Goal: Task Accomplishment & Management: Use online tool/utility

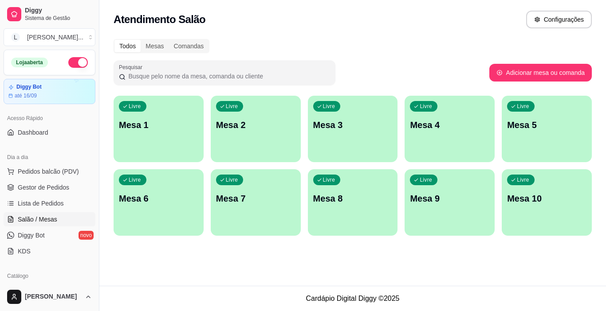
click at [262, 130] on p "Mesa 2" at bounding box center [255, 125] width 79 height 12
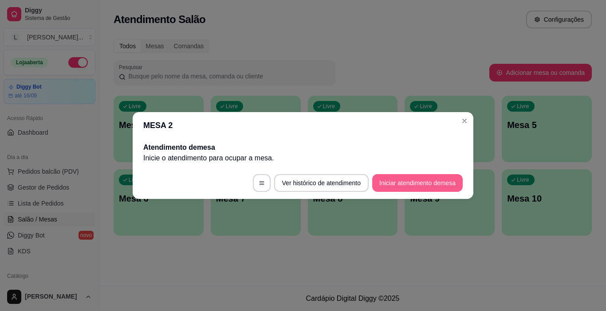
click at [430, 181] on button "Iniciar atendimento de mesa" at bounding box center [417, 183] width 90 height 18
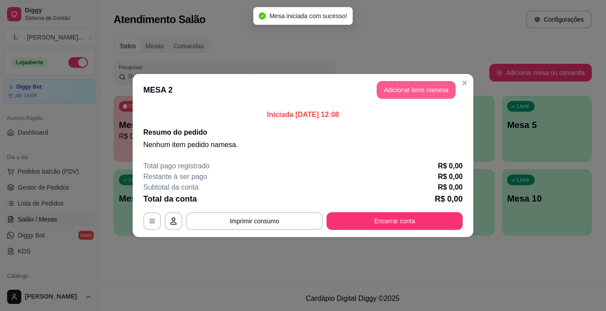
click at [406, 95] on button "Adicionar itens na mesa" at bounding box center [415, 90] width 79 height 18
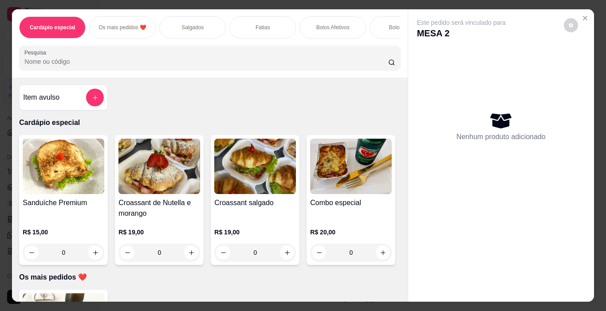
click at [181, 27] on p "Salgados" at bounding box center [192, 27] width 22 height 7
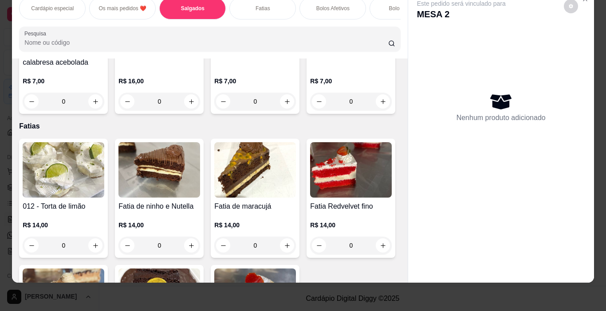
scroll to position [634, 0]
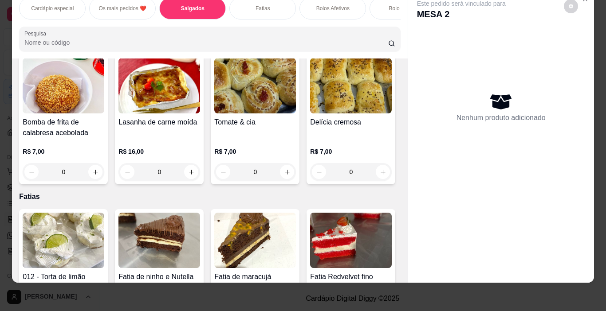
click at [198, 42] on button "increase-product-quantity" at bounding box center [191, 35] width 14 height 14
type input "1"
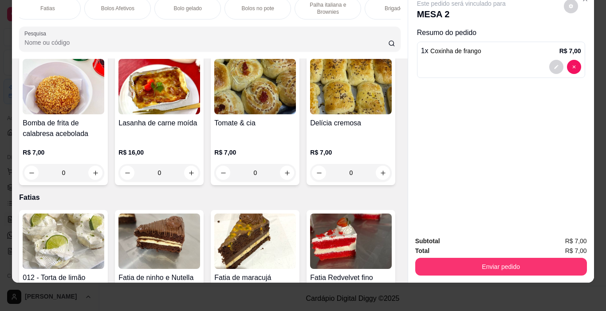
scroll to position [0, 0]
click at [103, 5] on p "Os mais pedidos ❤️" at bounding box center [122, 8] width 48 height 7
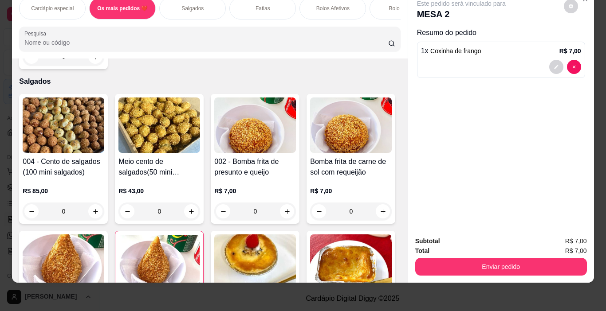
click at [63, 5] on p "Cardápio especial" at bounding box center [52, 8] width 43 height 7
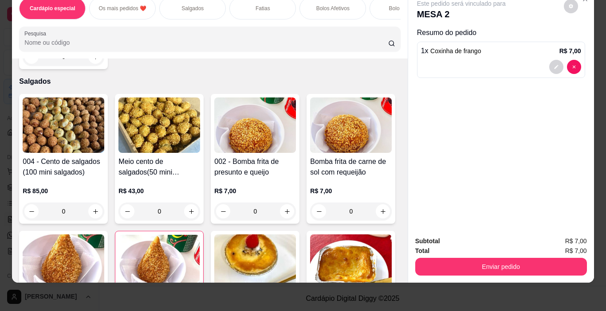
scroll to position [40, 0]
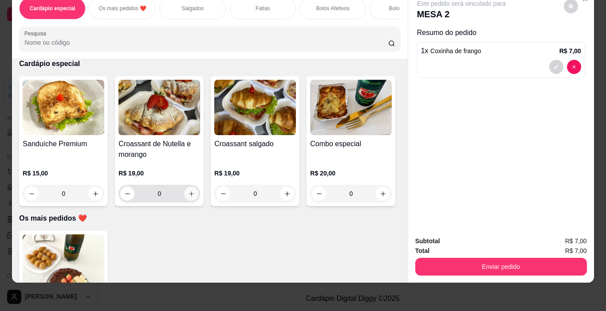
click at [188, 193] on icon "increase-product-quantity" at bounding box center [191, 194] width 7 height 7
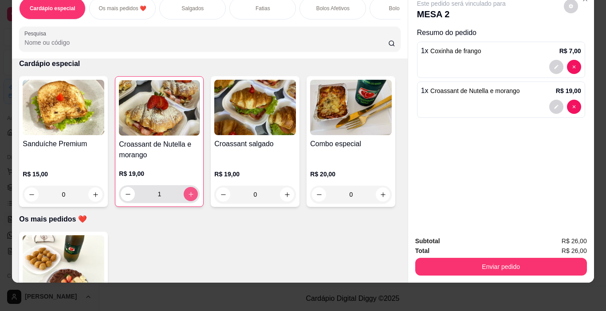
type input "1"
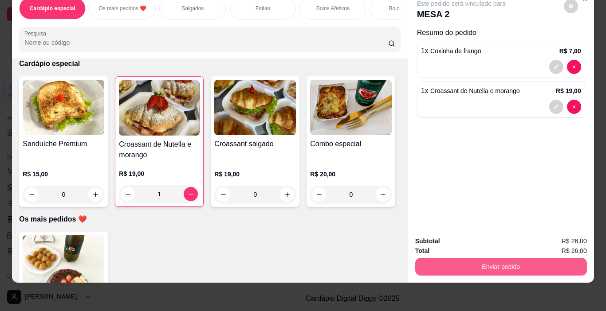
click at [524, 258] on button "Enviar pedido" at bounding box center [501, 267] width 172 height 18
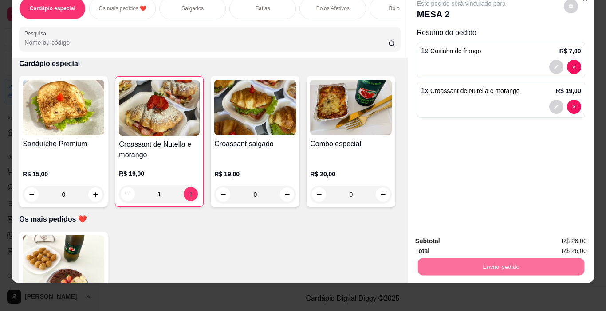
click at [488, 242] on button "Não registrar e enviar pedido" at bounding box center [472, 238] width 90 height 16
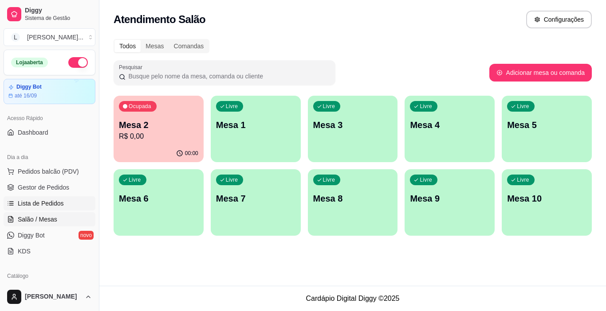
click at [60, 208] on link "Lista de Pedidos" at bounding box center [50, 203] width 92 height 14
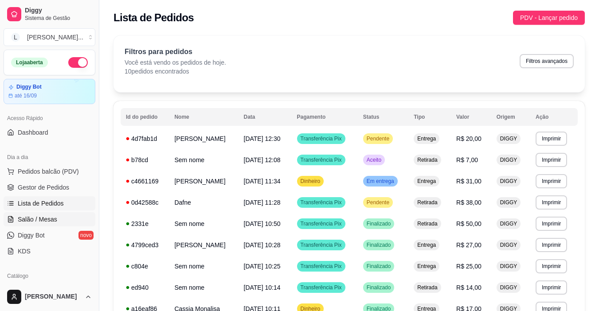
click at [60, 219] on link "Salão / Mesas" at bounding box center [50, 219] width 92 height 14
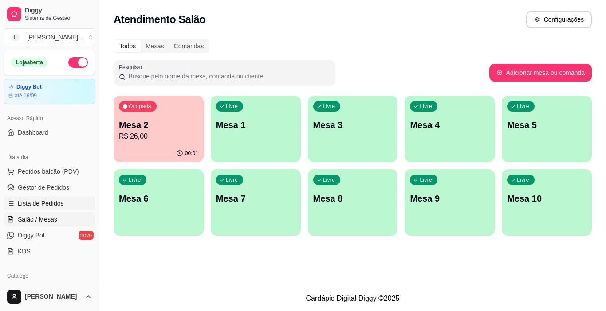
click at [63, 210] on link "Lista de Pedidos" at bounding box center [50, 203] width 92 height 14
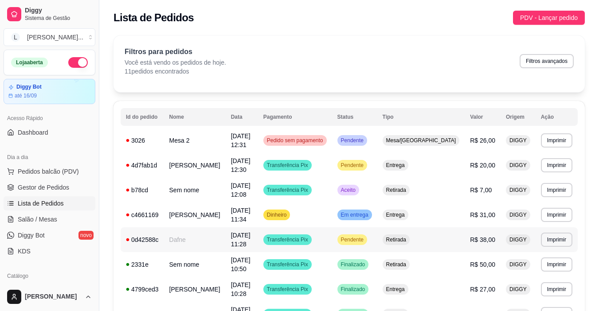
click at [216, 236] on td "Dafne" at bounding box center [195, 239] width 62 height 25
click at [226, 215] on td "[PERSON_NAME]" at bounding box center [195, 215] width 62 height 25
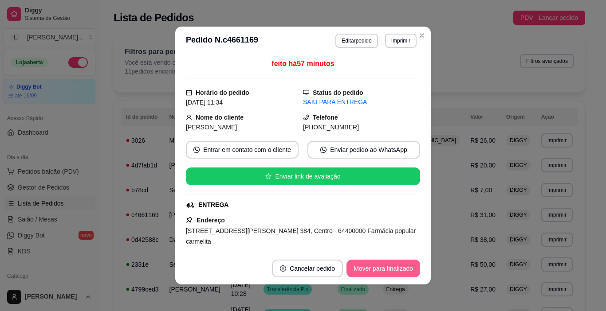
click at [370, 269] on button "Mover para finalizado" at bounding box center [383, 269] width 74 height 18
click at [370, 269] on div "Mover para finalizado" at bounding box center [377, 269] width 86 height 18
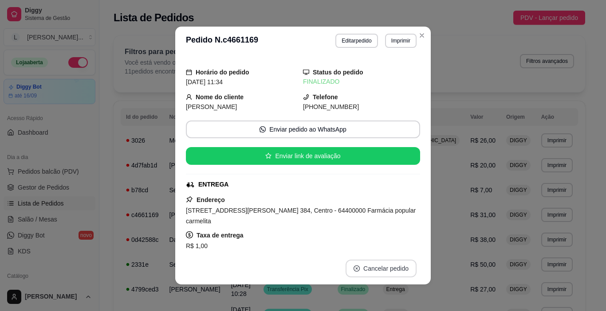
click at [370, 269] on button "Cancelar pedido" at bounding box center [380, 269] width 71 height 18
click at [420, 36] on icon "Close" at bounding box center [422, 36] width 4 height 4
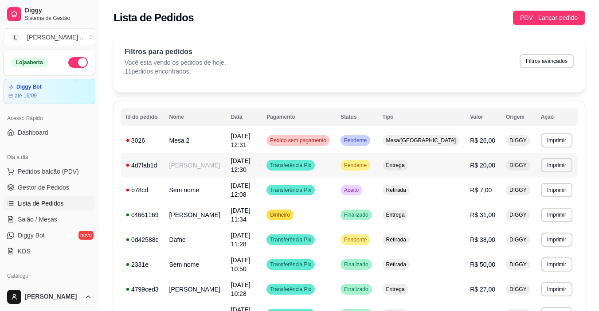
click at [225, 159] on td "[PERSON_NAME]" at bounding box center [195, 165] width 62 height 25
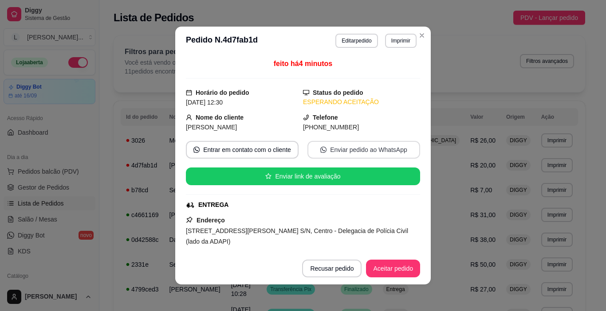
scroll to position [44, 0]
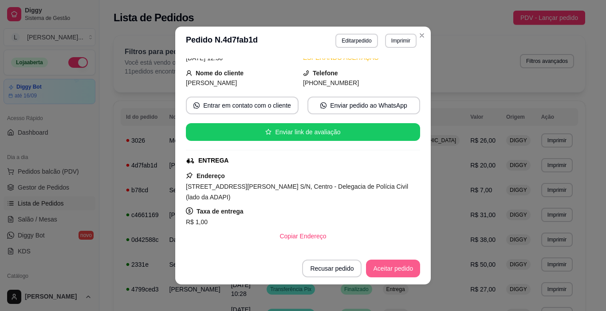
click at [376, 265] on button "Aceitar pedido" at bounding box center [393, 269] width 54 height 18
click at [376, 266] on button "Mover para preparo" at bounding box center [385, 269] width 69 height 18
click at [406, 47] on button "Imprimir" at bounding box center [400, 41] width 31 height 14
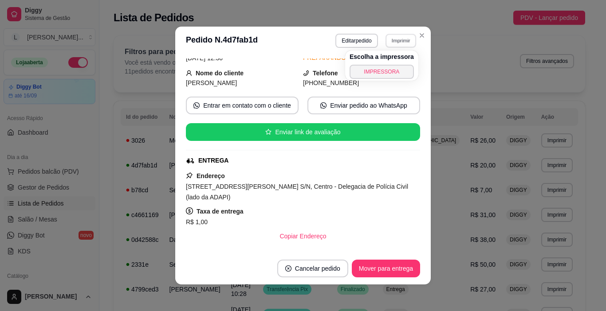
click at [388, 67] on button "IMPRESSORA" at bounding box center [381, 72] width 64 height 14
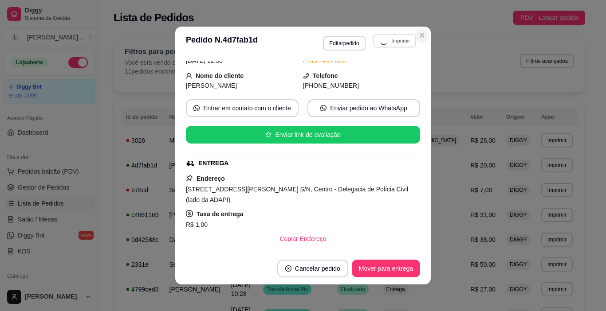
click at [418, 34] on icon "Close" at bounding box center [421, 35] width 7 height 7
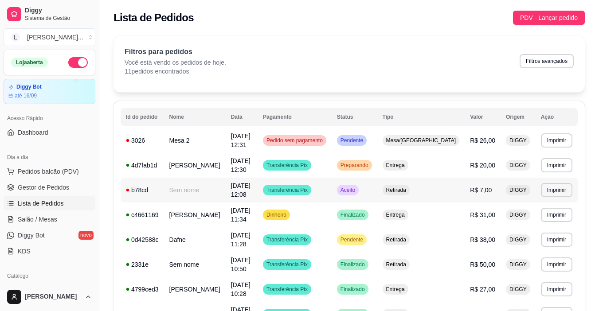
click at [226, 189] on td "Sem nome" at bounding box center [195, 190] width 62 height 25
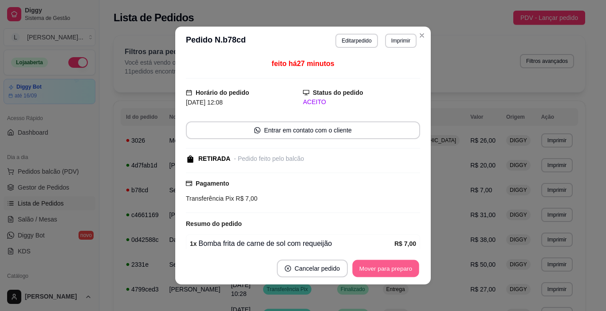
click at [378, 271] on button "Mover para preparo" at bounding box center [385, 268] width 67 height 17
click at [378, 271] on div "Mover para preparo" at bounding box center [379, 269] width 81 height 18
click at [378, 271] on button "Mover para retirada disponível" at bounding box center [371, 269] width 98 height 18
click at [378, 271] on div "Mover para retirada disponível" at bounding box center [371, 269] width 98 height 18
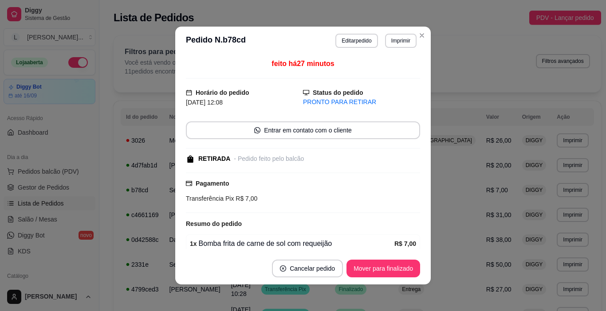
click at [384, 274] on button "Mover para finalizado" at bounding box center [383, 269] width 74 height 18
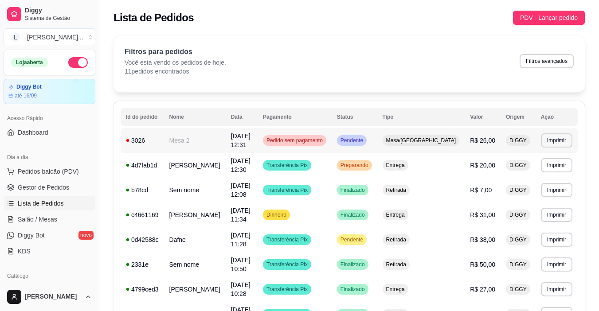
click at [258, 137] on td "[DATE] 12:31" at bounding box center [242, 140] width 32 height 25
click at [56, 225] on link "Salão / Mesas" at bounding box center [50, 219] width 92 height 14
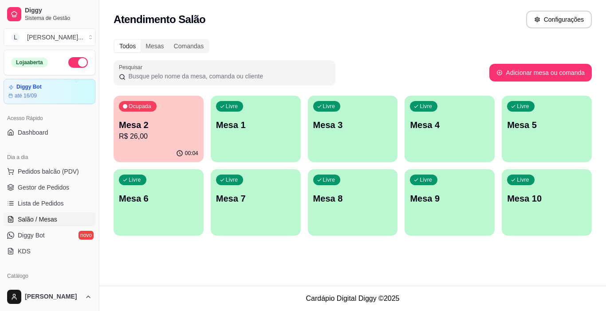
click at [158, 130] on p "Mesa 2" at bounding box center [158, 125] width 79 height 12
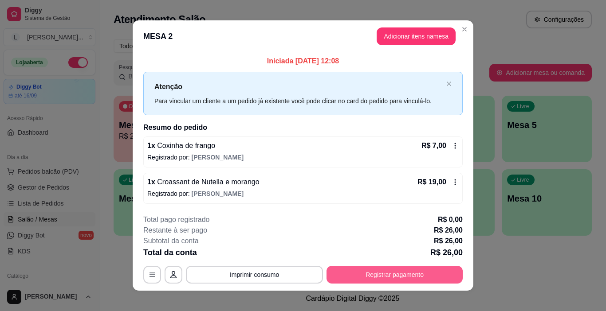
click at [386, 271] on button "Registrar pagamento" at bounding box center [394, 275] width 136 height 18
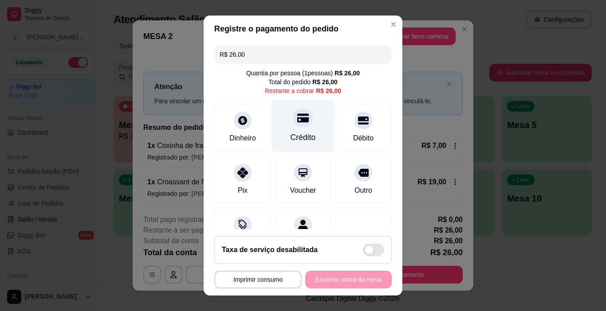
click at [292, 131] on div "Crédito" at bounding box center [303, 126] width 63 height 52
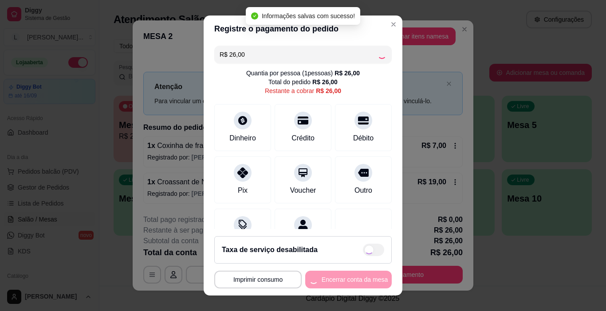
type input "R$ 0,00"
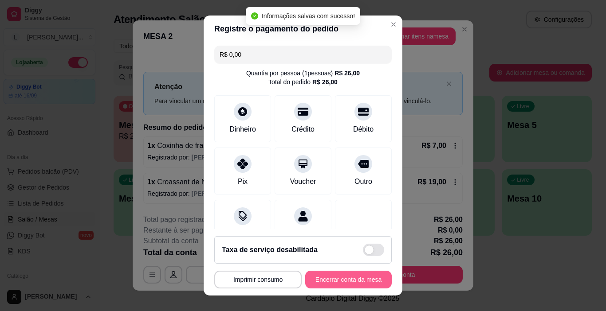
click at [335, 278] on button "Encerrar conta da mesa" at bounding box center [348, 280] width 86 height 18
